Goal: Task Accomplishment & Management: Use online tool/utility

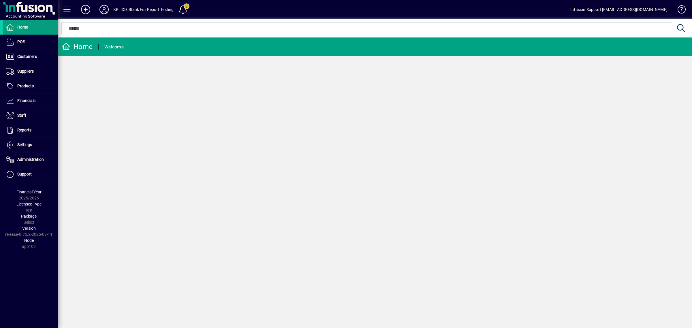
drag, startPoint x: 130, startPoint y: 86, endPoint x: 111, endPoint y: 35, distance: 54.6
click at [130, 85] on div "Home Welcome" at bounding box center [375, 182] width 634 height 291
click at [44, 61] on span at bounding box center [30, 57] width 55 height 14
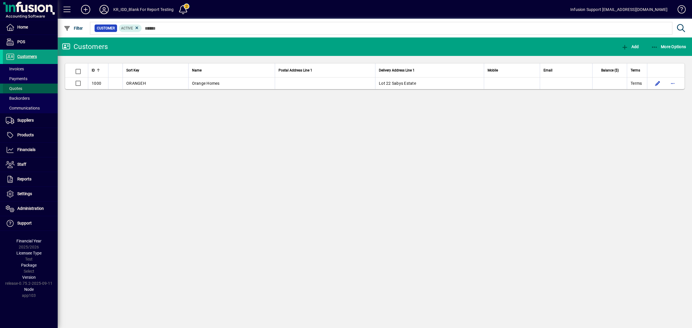
click at [18, 87] on span "Quotes" at bounding box center [14, 88] width 16 height 5
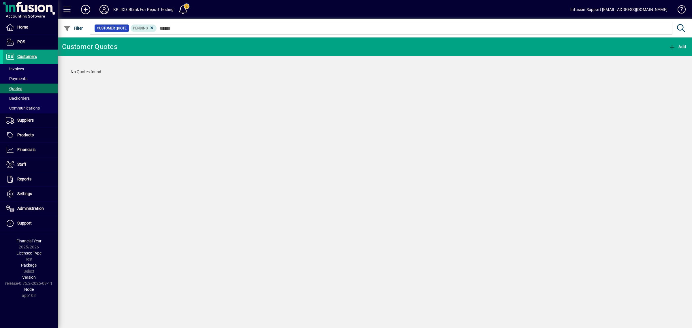
click at [103, 8] on icon at bounding box center [104, 9] width 12 height 9
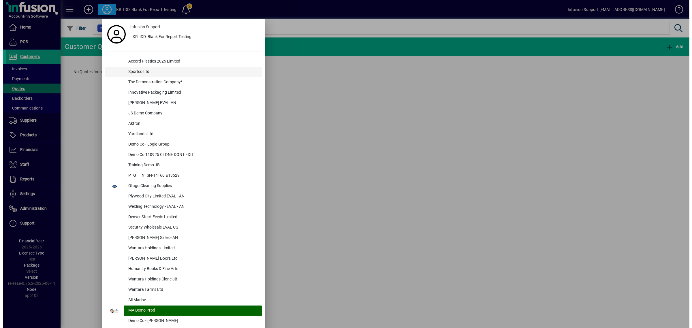
scroll to position [1463, 0]
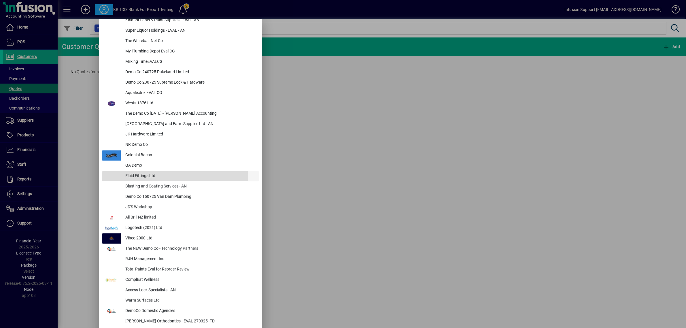
click at [143, 177] on div "Fluid Fittings Ltd" at bounding box center [190, 176] width 138 height 10
